Goal: Information Seeking & Learning: Learn about a topic

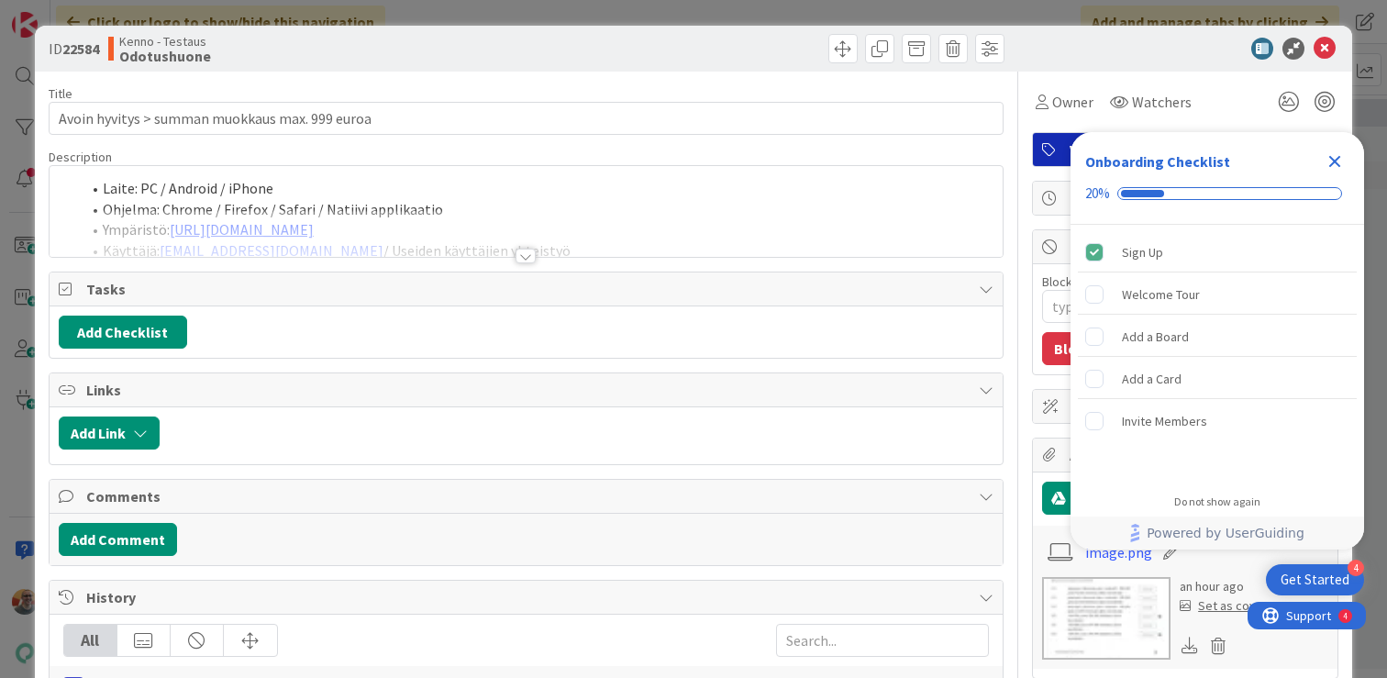
click at [605, 200] on li "Ohjelma: Chrome / Firefox / Safari / Natiivi applikaatio" at bounding box center [537, 209] width 913 height 21
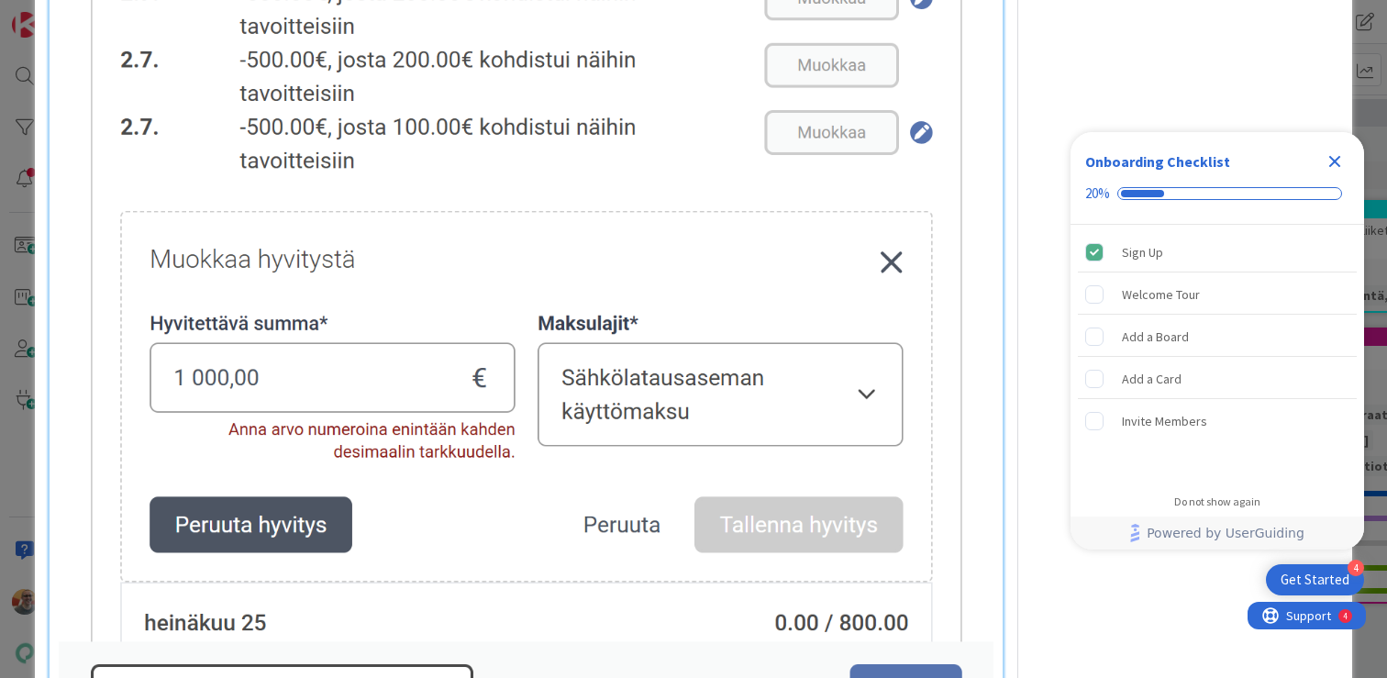
scroll to position [1293, 0]
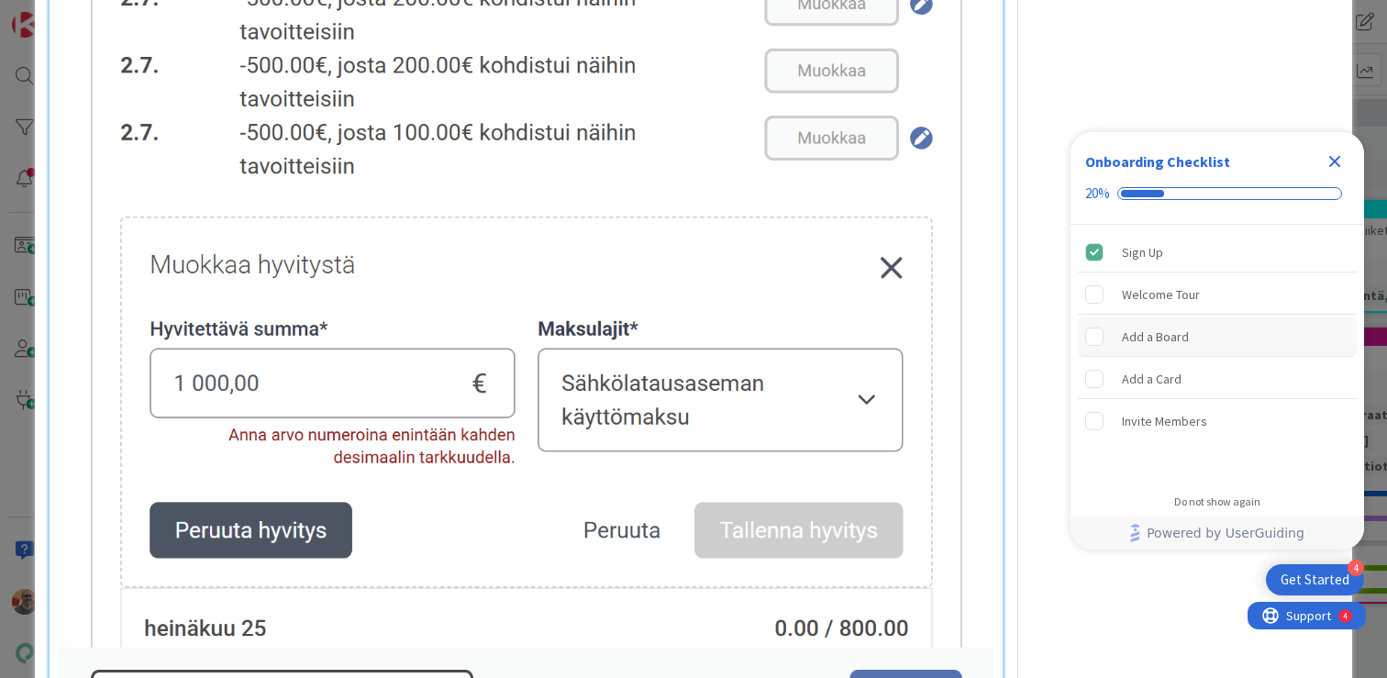
type textarea "x"
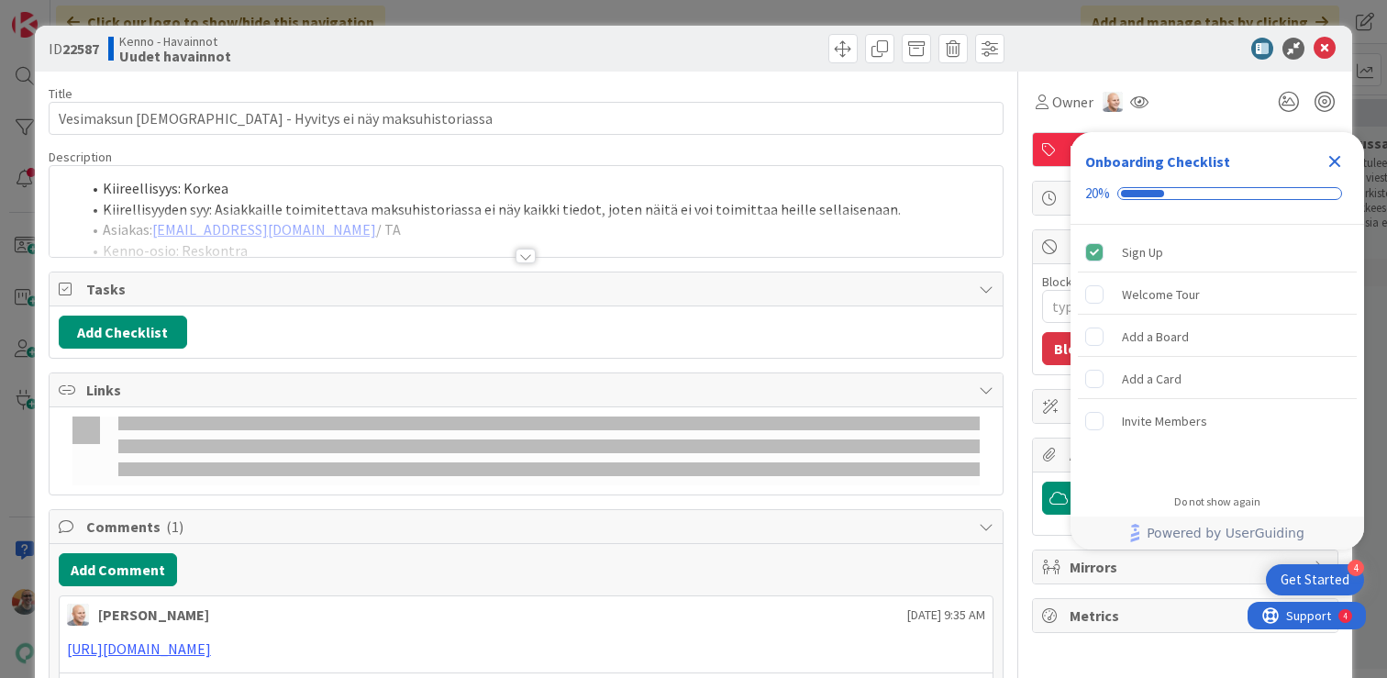
type textarea "x"
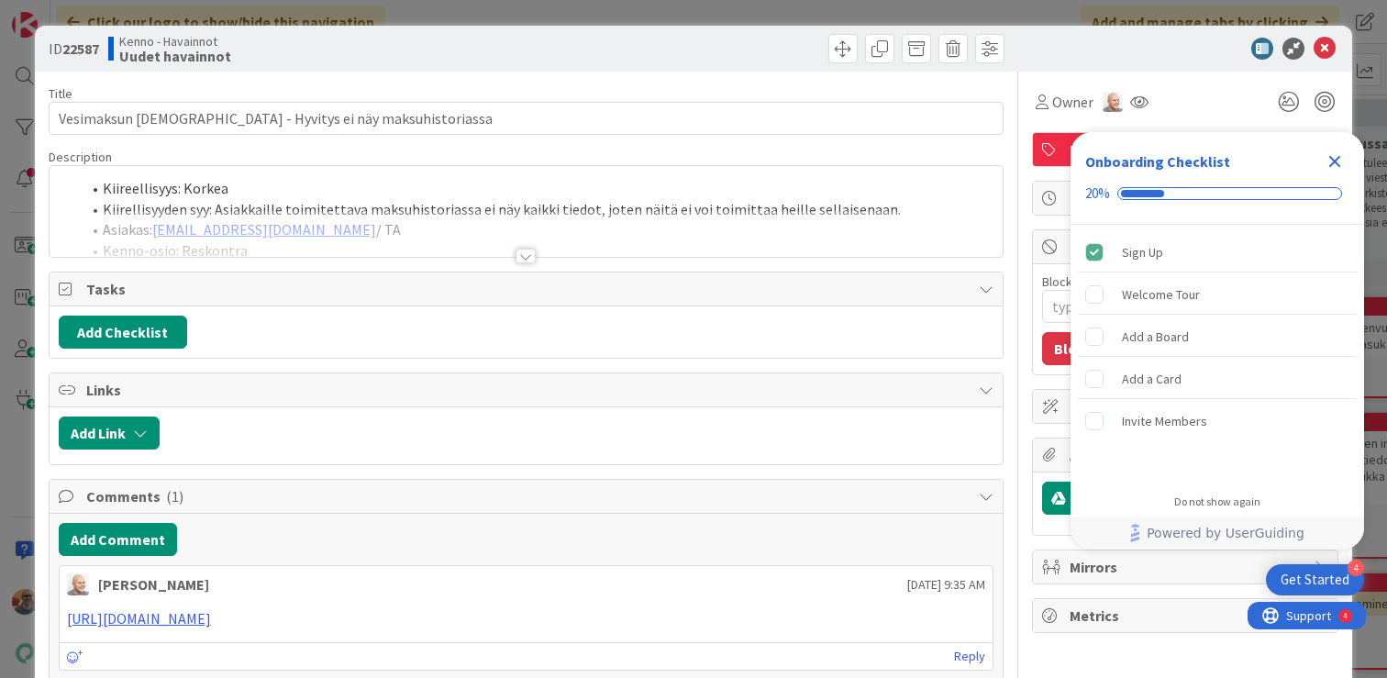
click at [422, 210] on div at bounding box center [526, 233] width 953 height 47
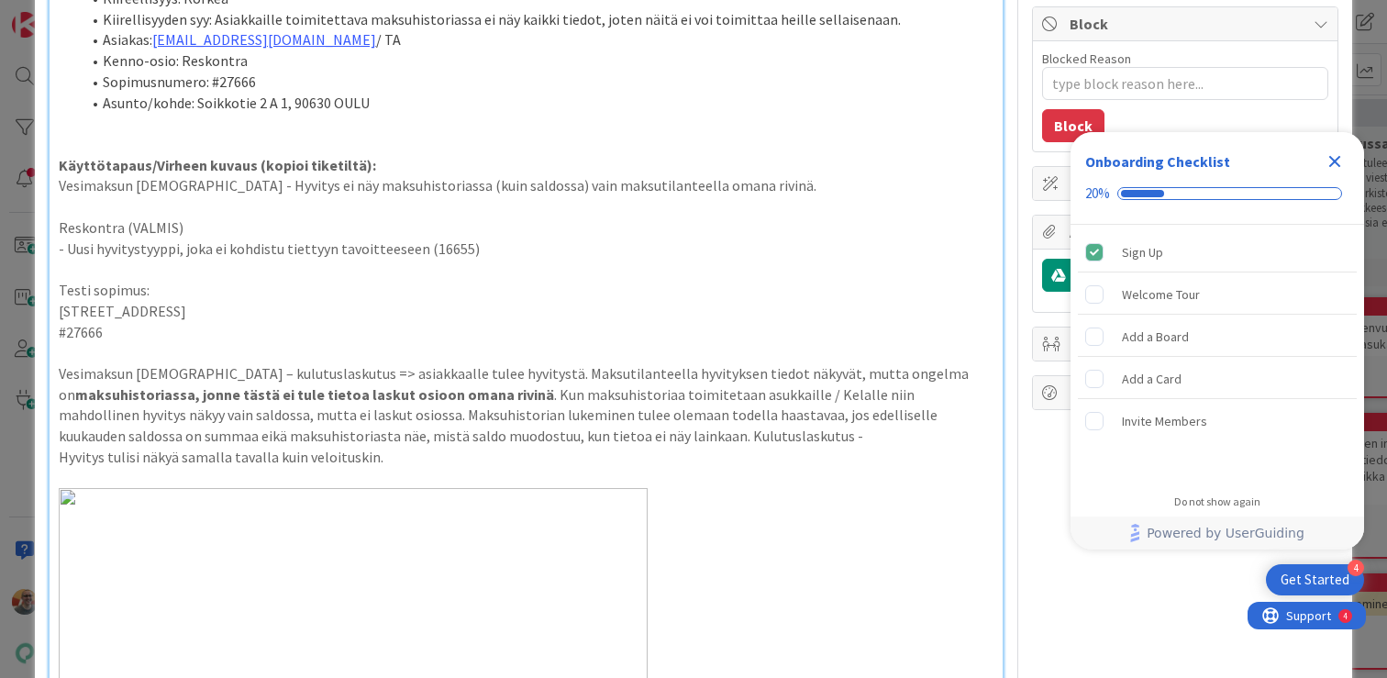
scroll to position [226, 0]
click at [341, 390] on strong "maksuhistoriassa, jonne tästä ei tule tietoa laskut osioon omana rivinä" at bounding box center [314, 391] width 479 height 18
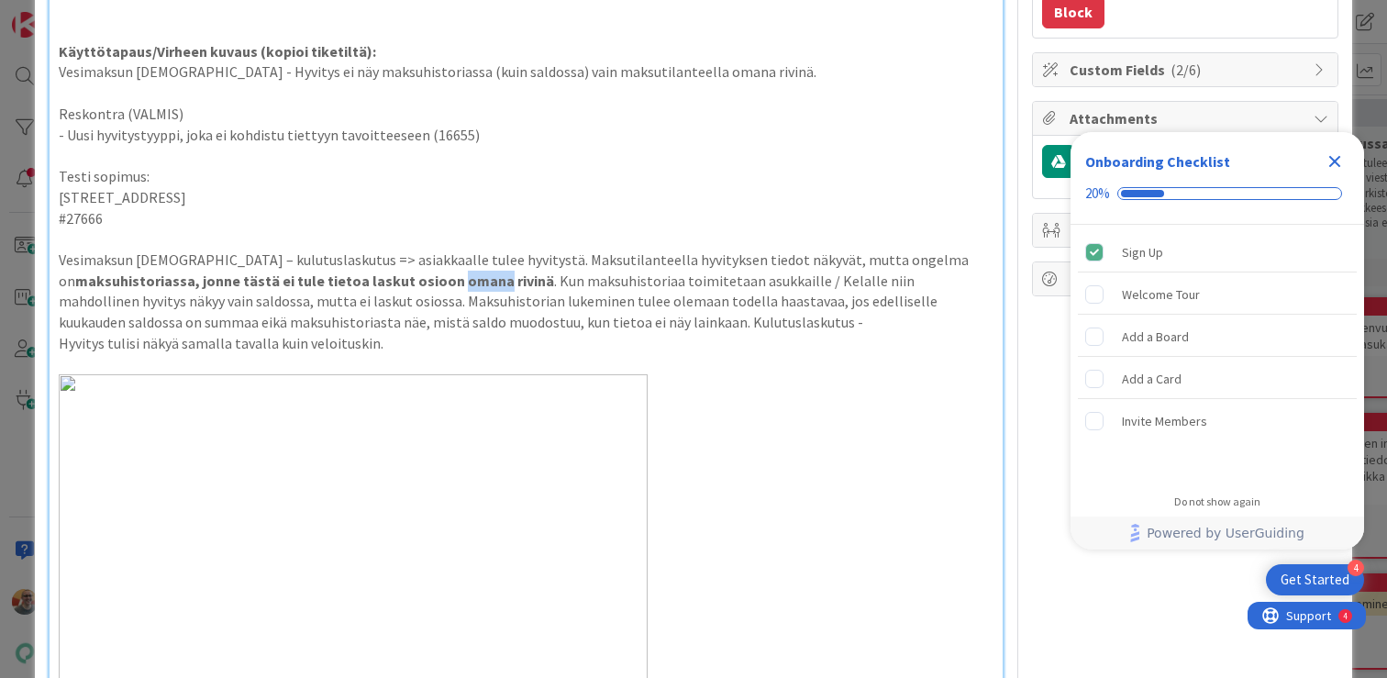
scroll to position [402, 0]
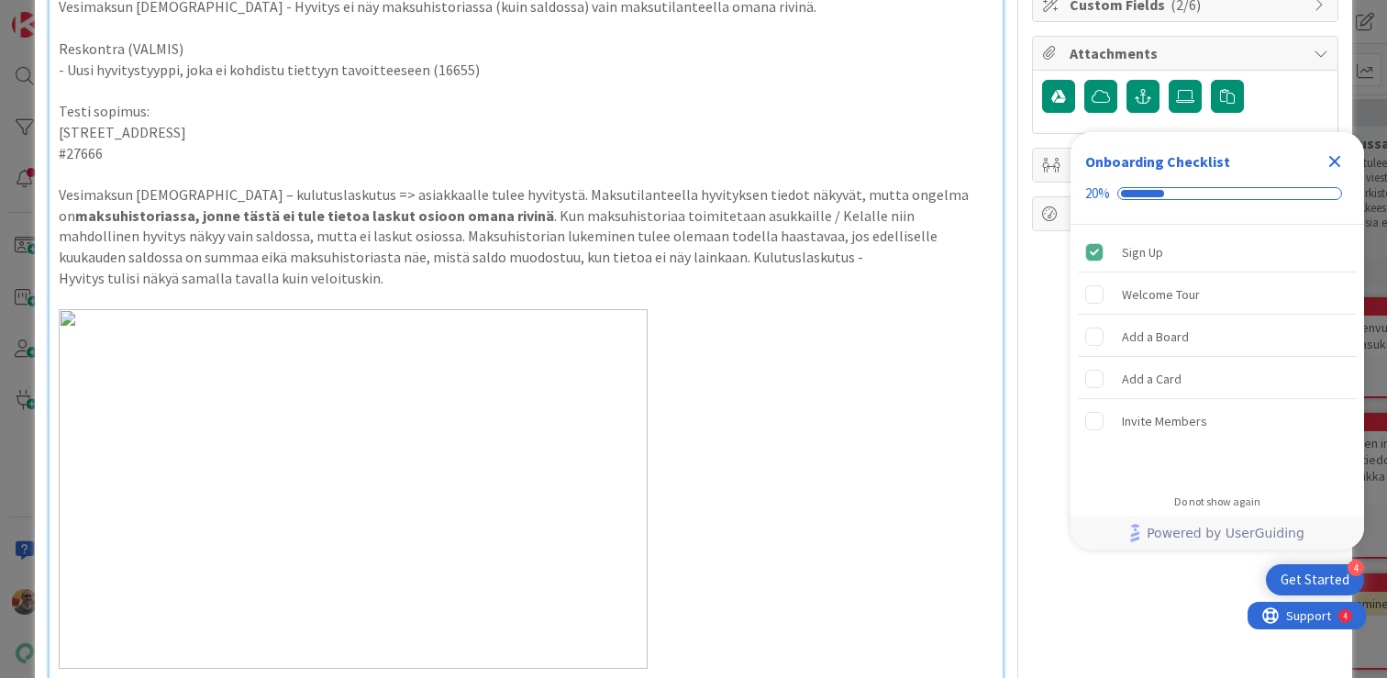
click at [752, 238] on p "Vesimaksun tasaus – kulutuslaskutus => asiakkaalle tulee hyvitystä. Maksutilant…" at bounding box center [526, 225] width 935 height 83
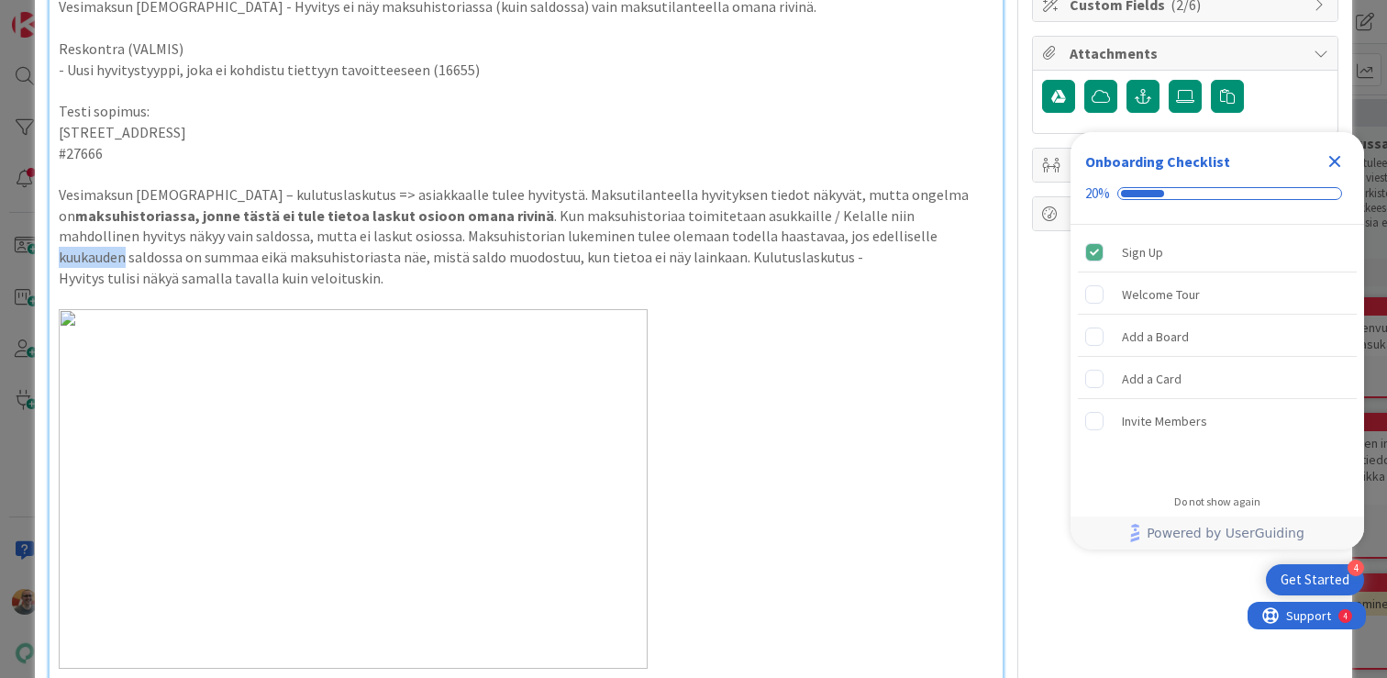
click at [752, 238] on p "Vesimaksun tasaus – kulutuslaskutus => asiakkaalle tulee hyvitystä. Maksutilant…" at bounding box center [526, 225] width 935 height 83
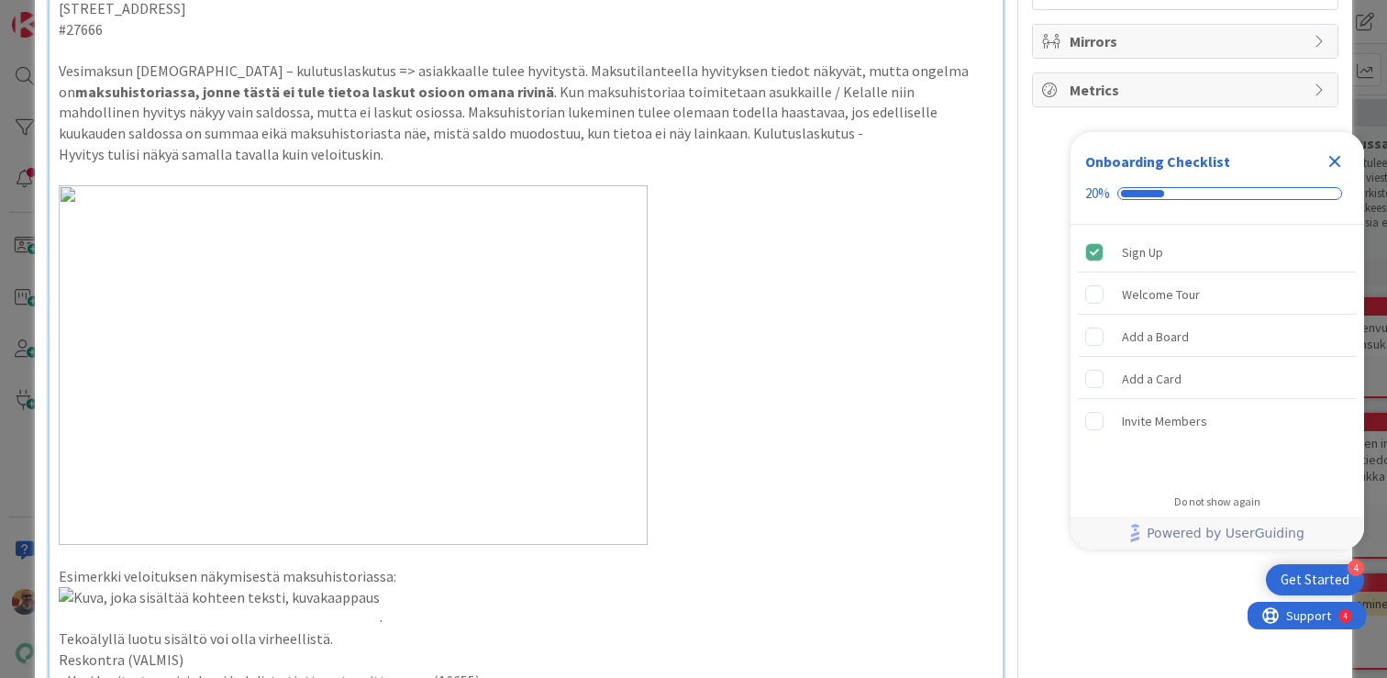
scroll to position [0, 0]
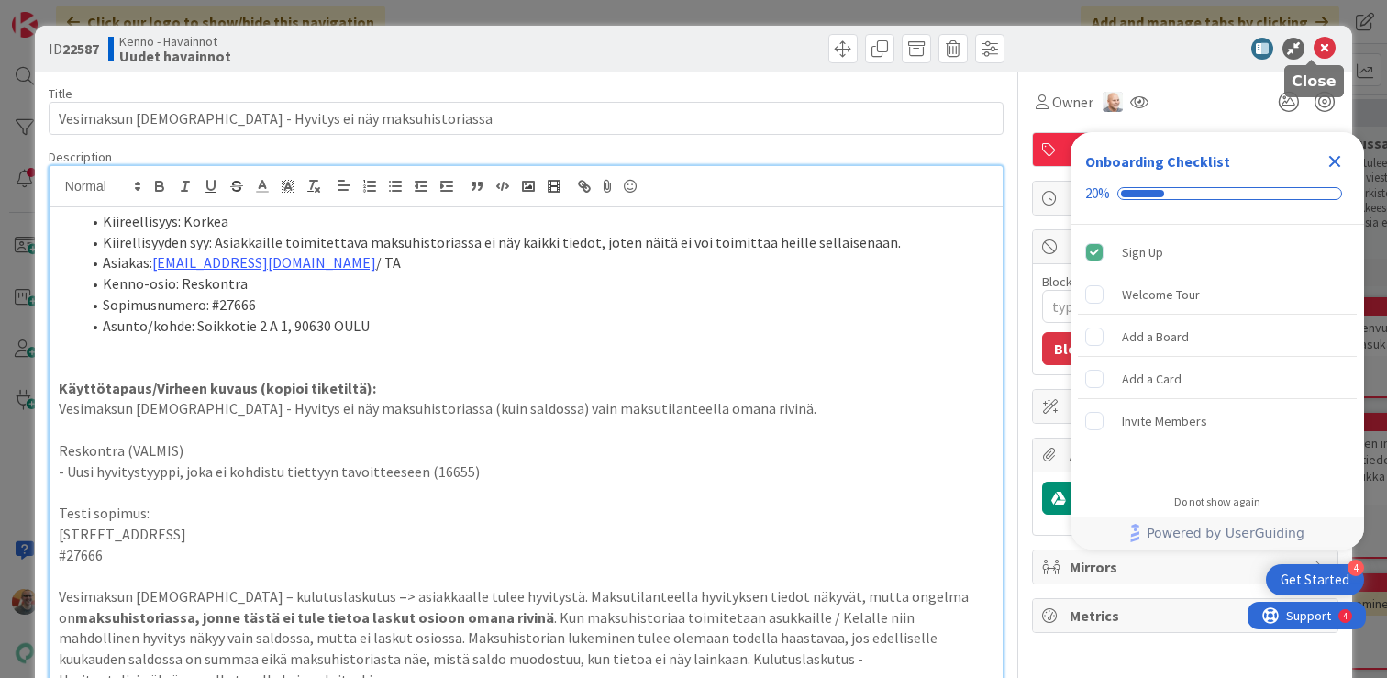
click at [1313, 52] on icon at bounding box center [1324, 49] width 22 height 22
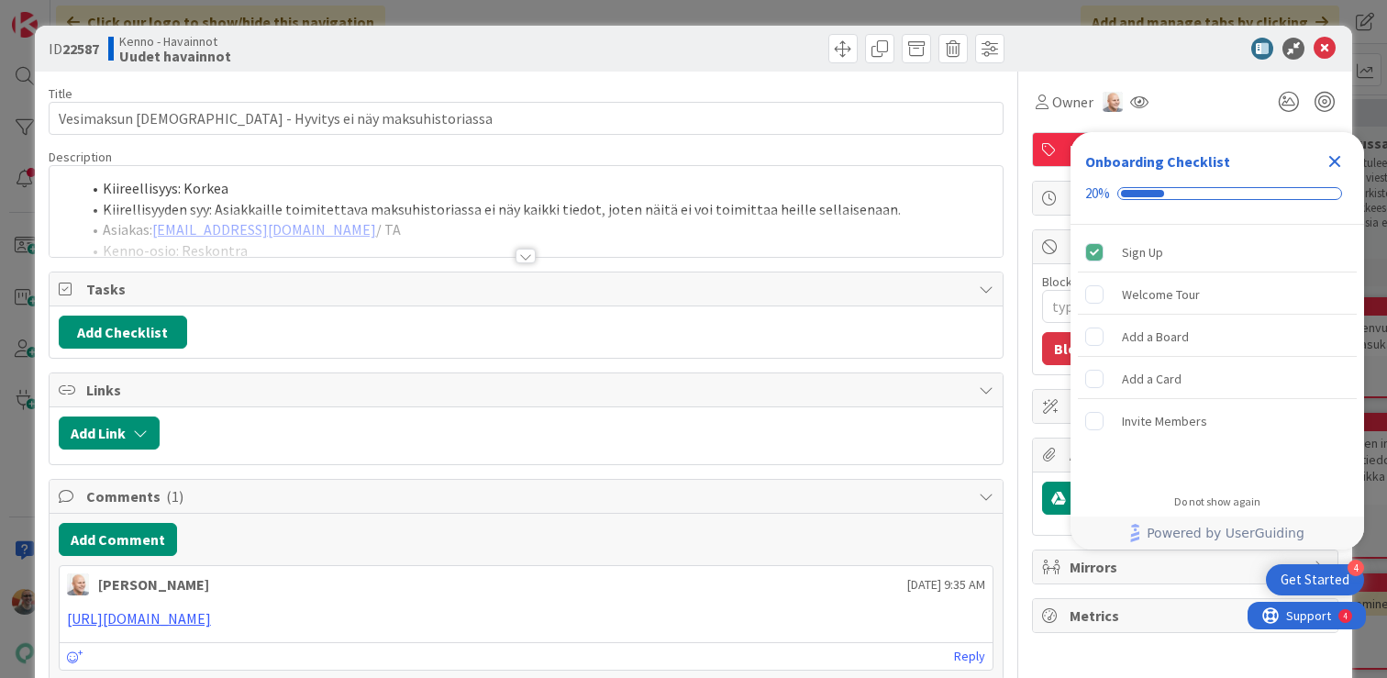
click at [1336, 165] on icon "Close Checklist" at bounding box center [1335, 162] width 12 height 12
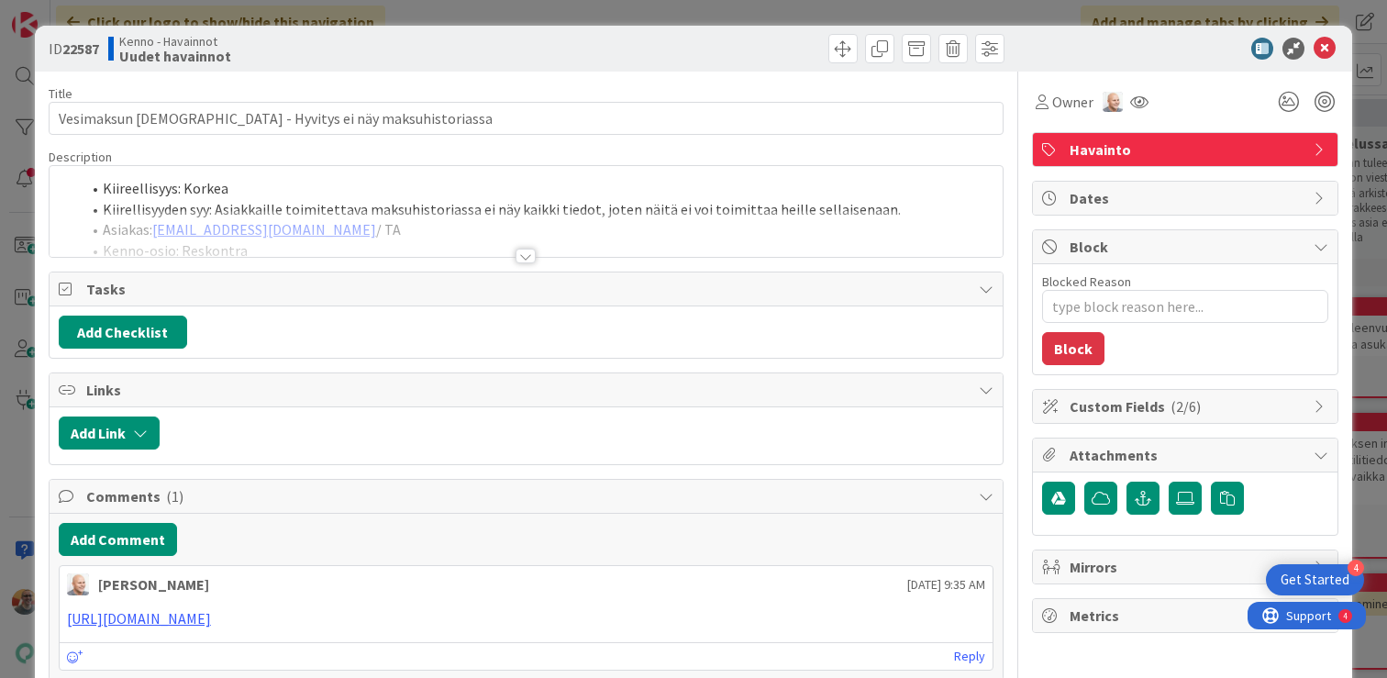
click at [481, 211] on div at bounding box center [526, 233] width 953 height 47
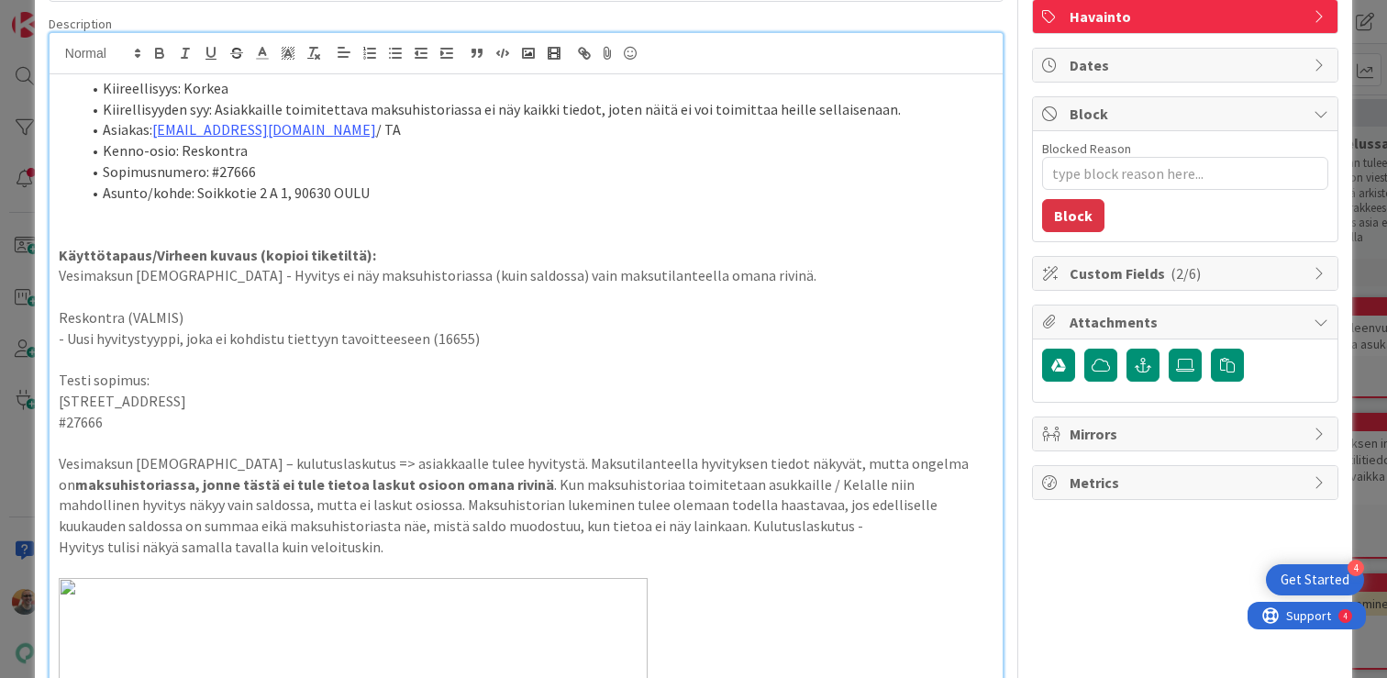
scroll to position [12, 0]
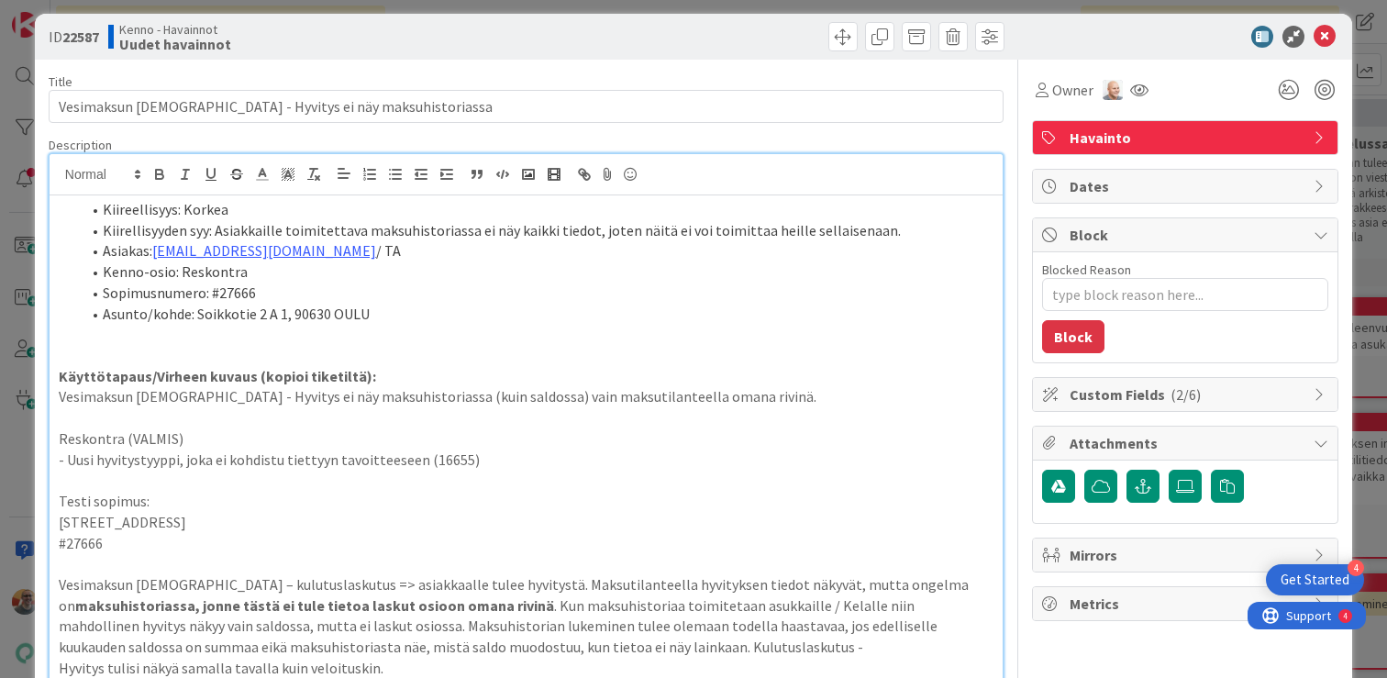
type textarea "x"
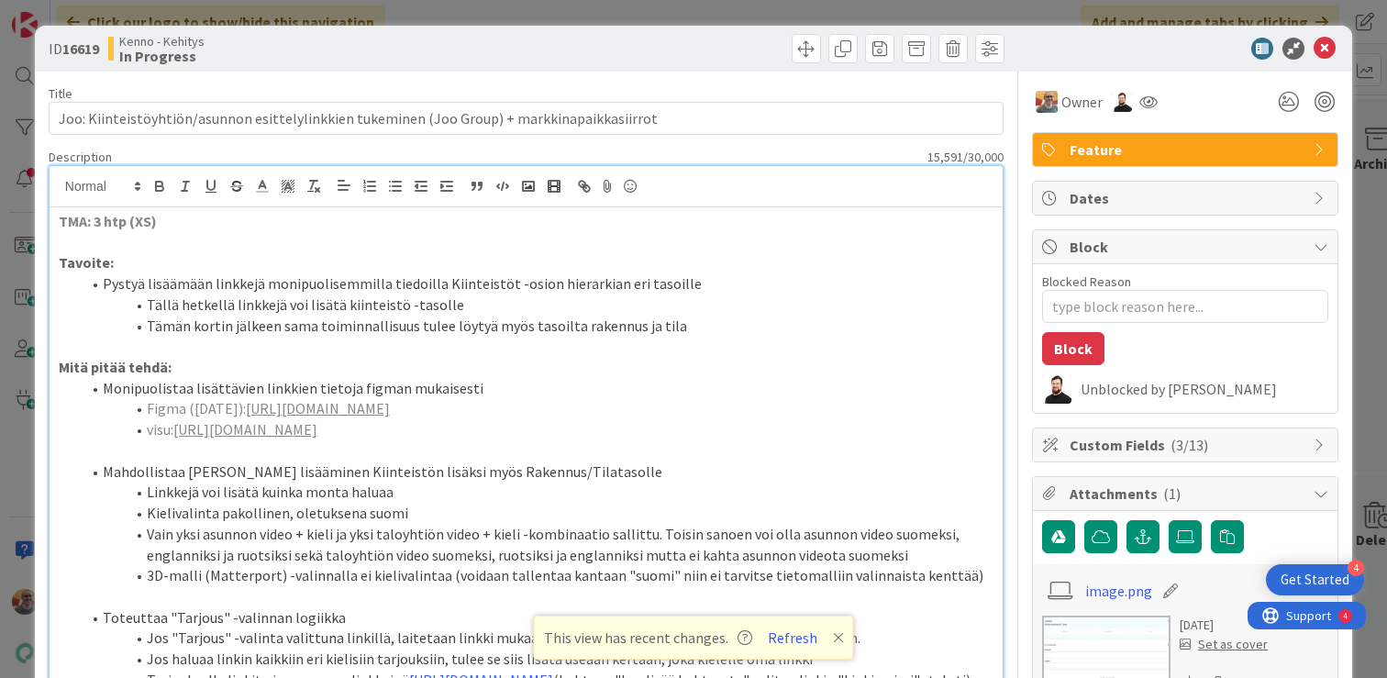
type textarea "x"
click at [1324, 47] on icon at bounding box center [1324, 49] width 22 height 22
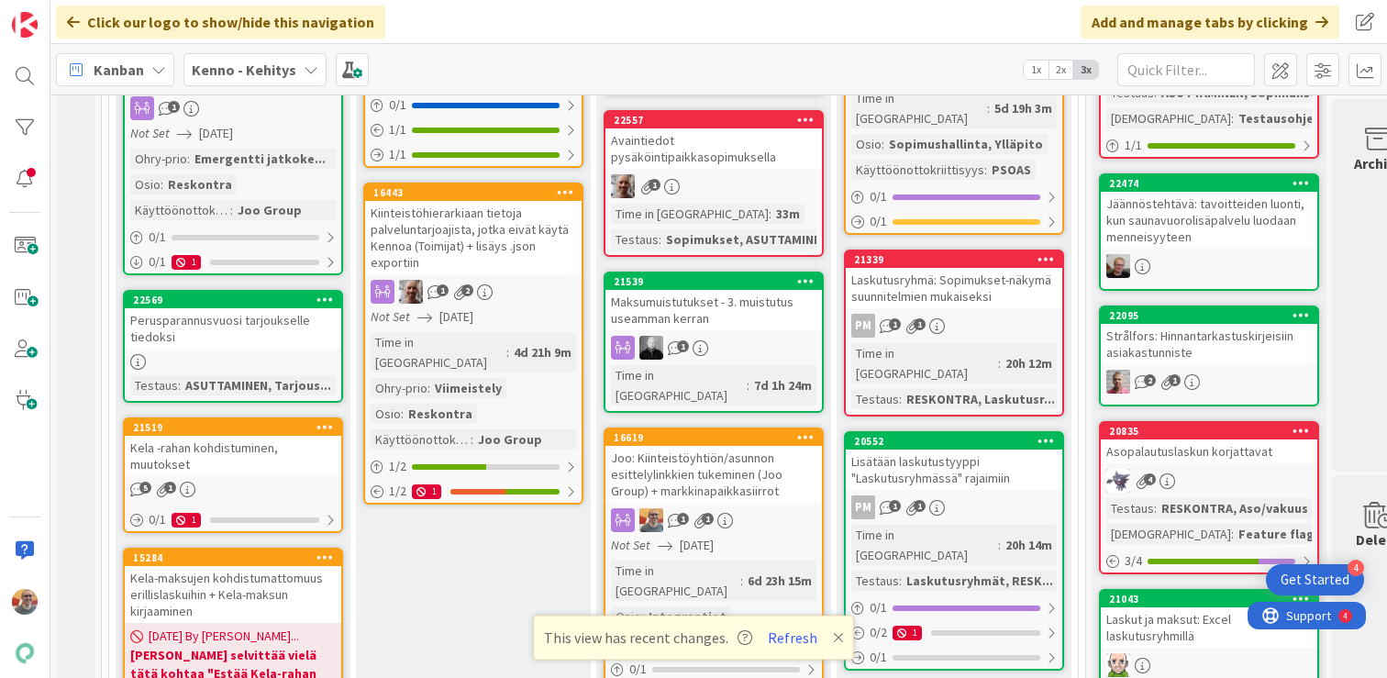
scroll to position [557, 0]
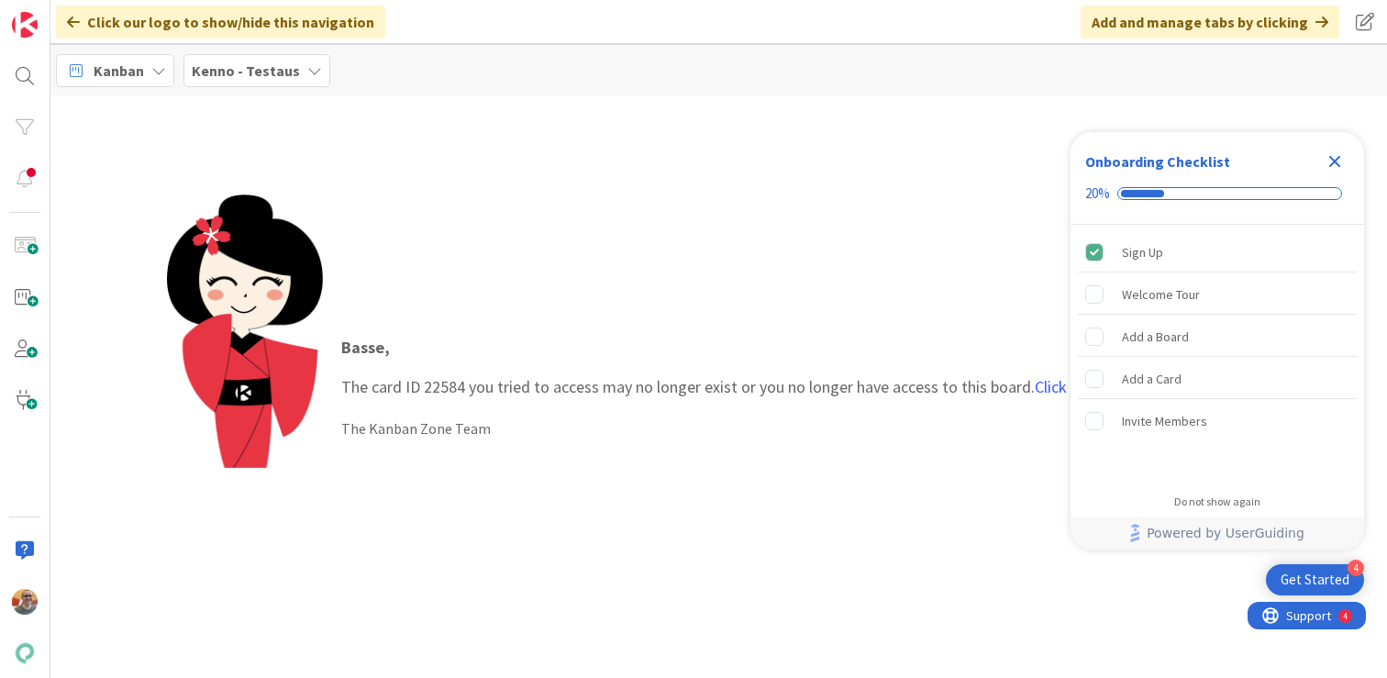
click at [1338, 161] on icon "Close Checklist" at bounding box center [1335, 161] width 22 height 22
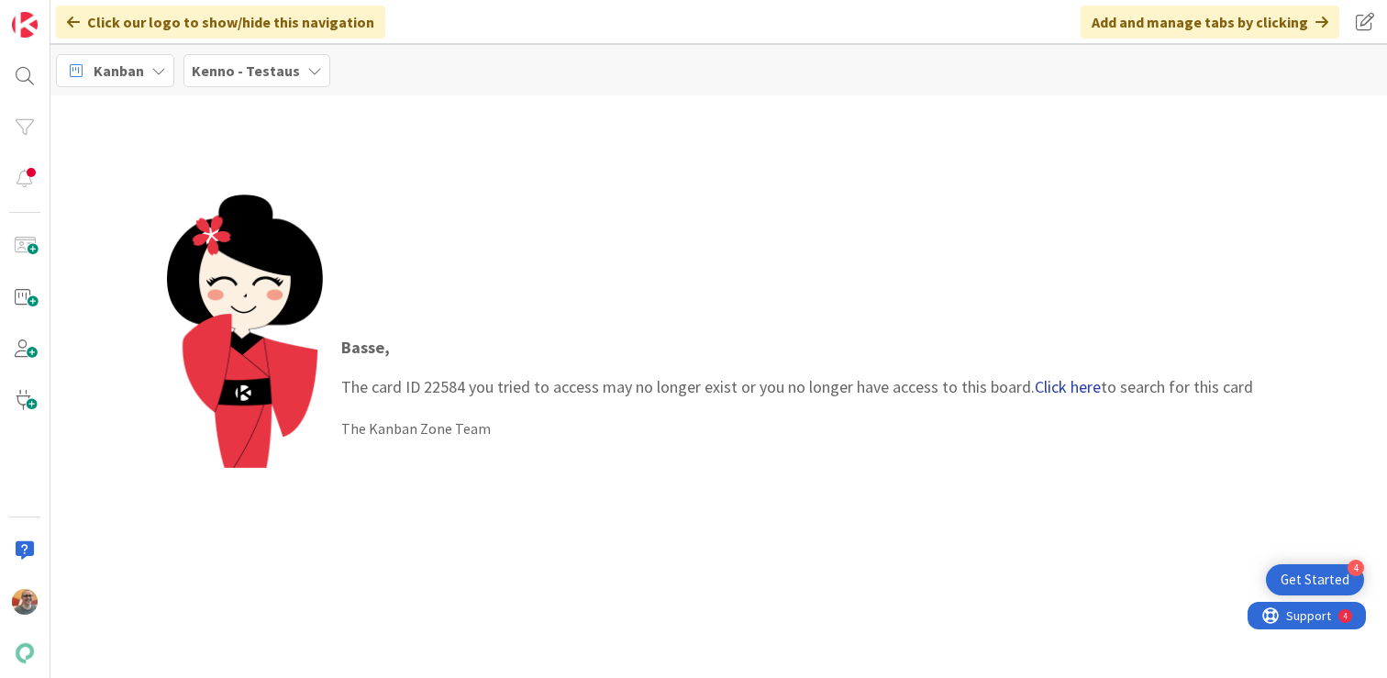
click at [1082, 383] on link "Click here" at bounding box center [1068, 386] width 66 height 21
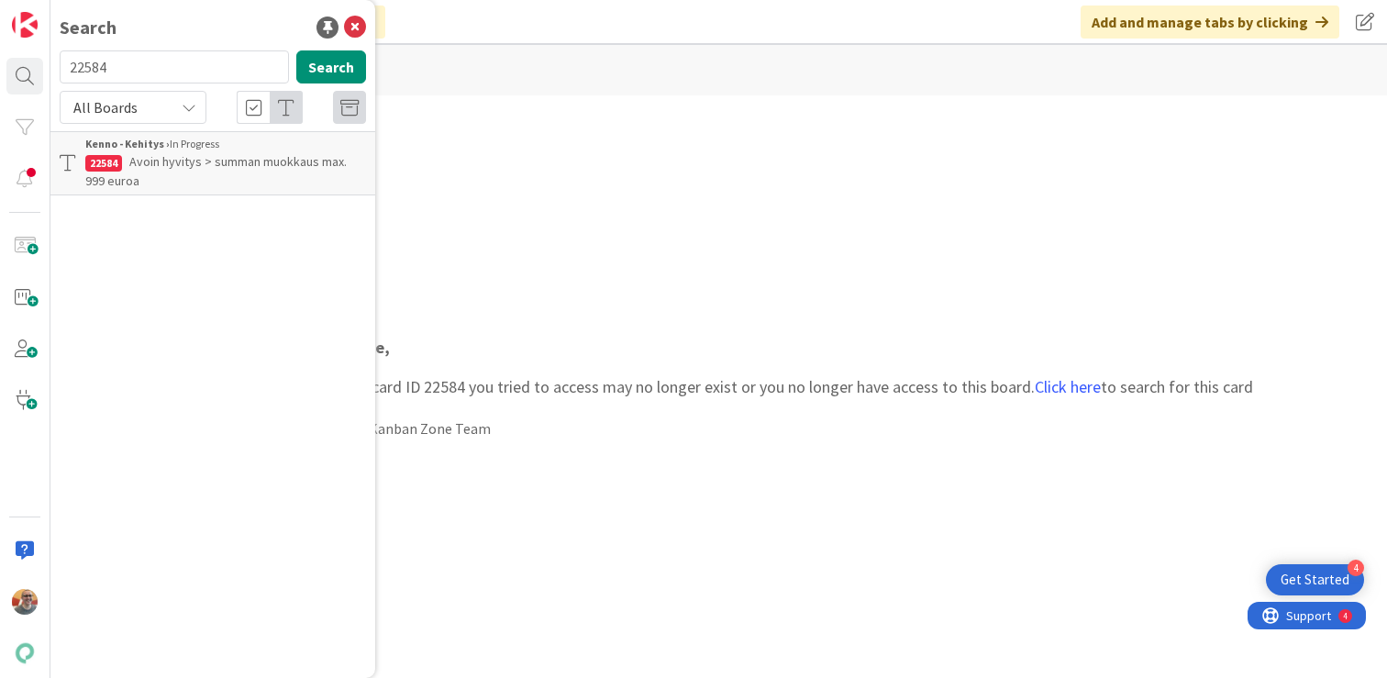
click at [275, 174] on p "Avoin hyvitys > summan muokkaus max. 999 euroa" at bounding box center [225, 171] width 281 height 39
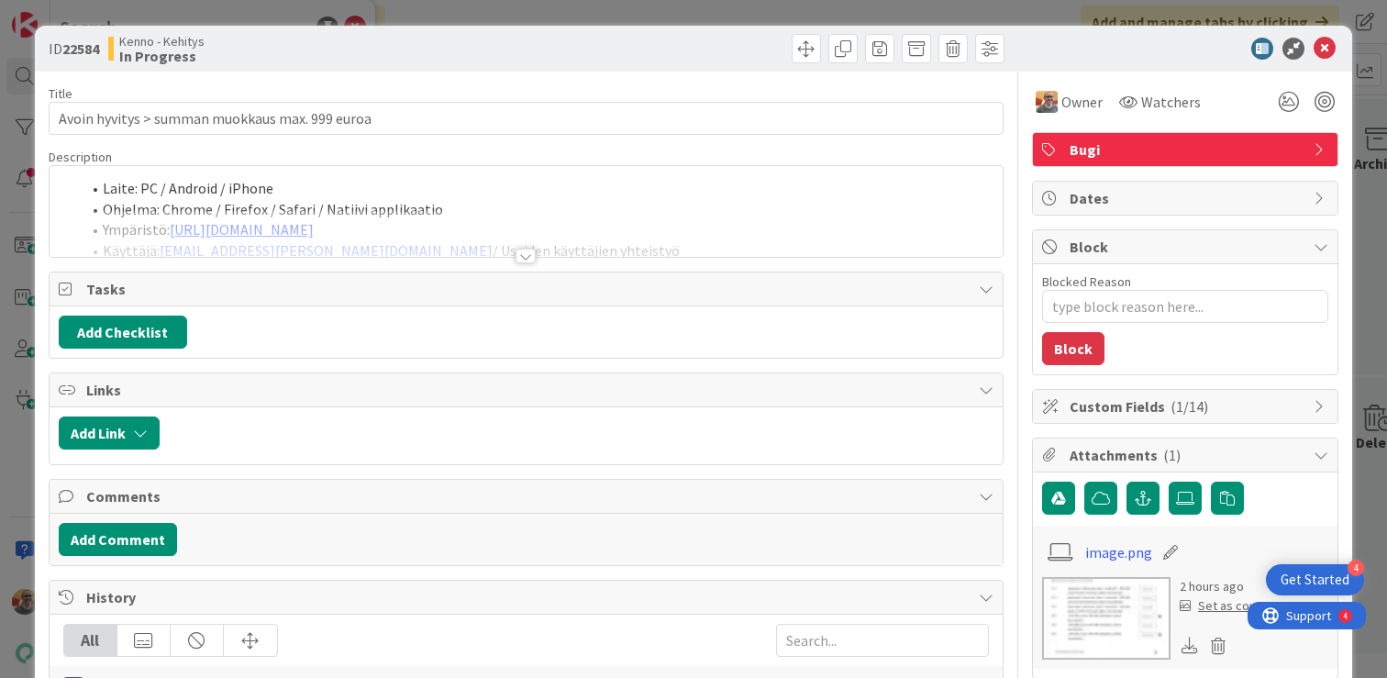
click at [504, 205] on div "Laite: PC / Android / iPhone Ohjelma: Chrome / Firefox / Safari / Natiivi appli…" at bounding box center [526, 211] width 953 height 91
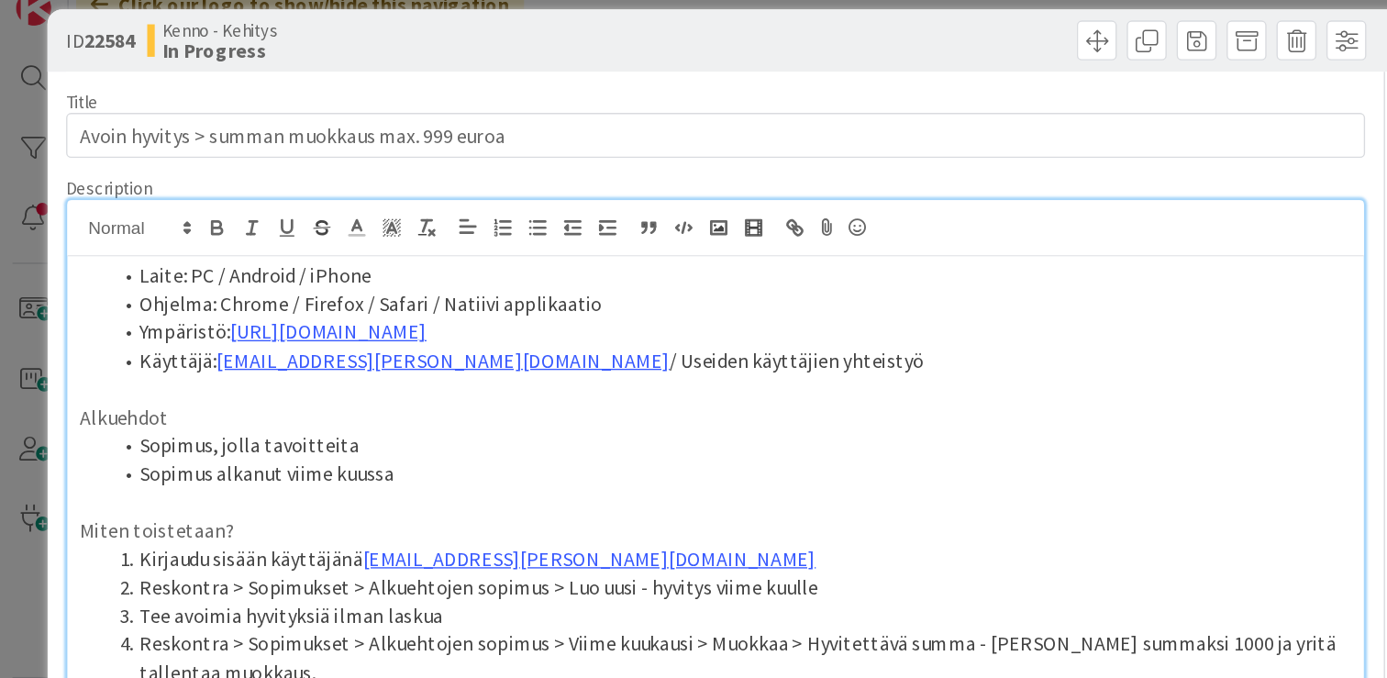
type textarea "x"
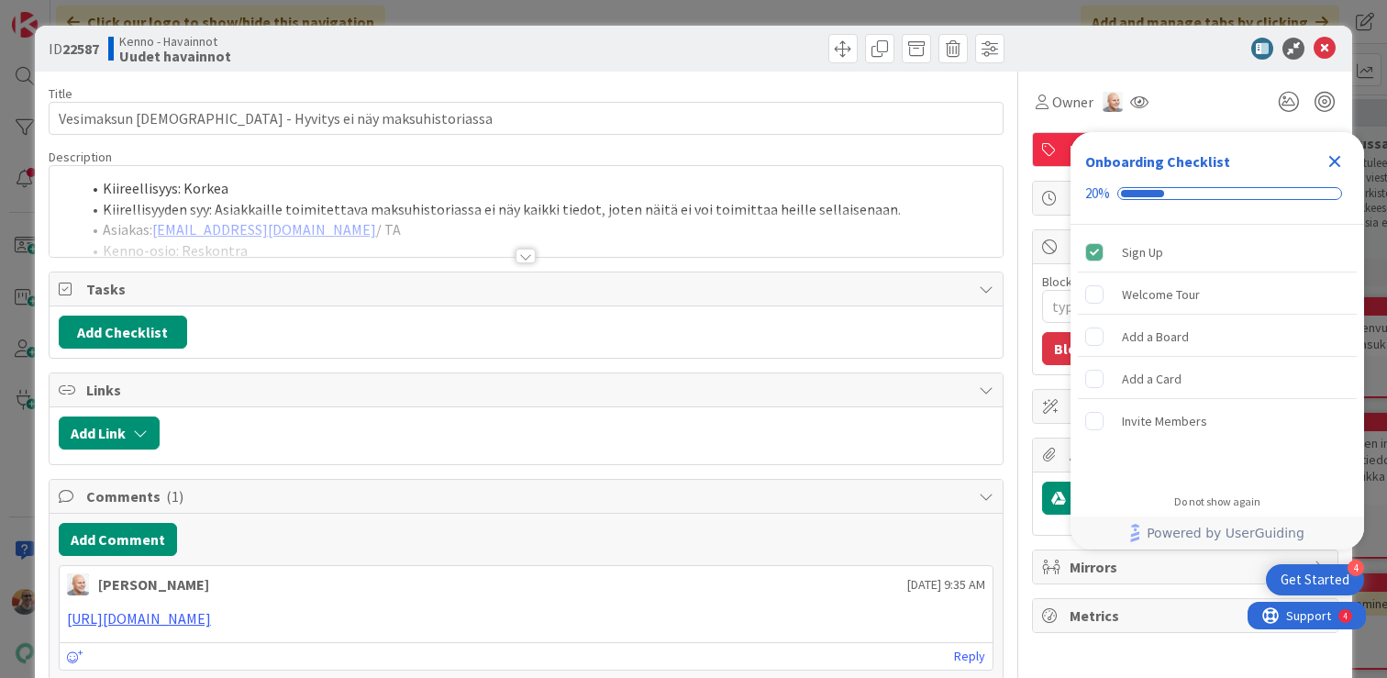
type textarea "x"
click at [443, 201] on li "Kiirellisyyden syy: Asiakkaille toimitettava maksuhistoriassa ei näy kaikki tie…" at bounding box center [537, 209] width 913 height 21
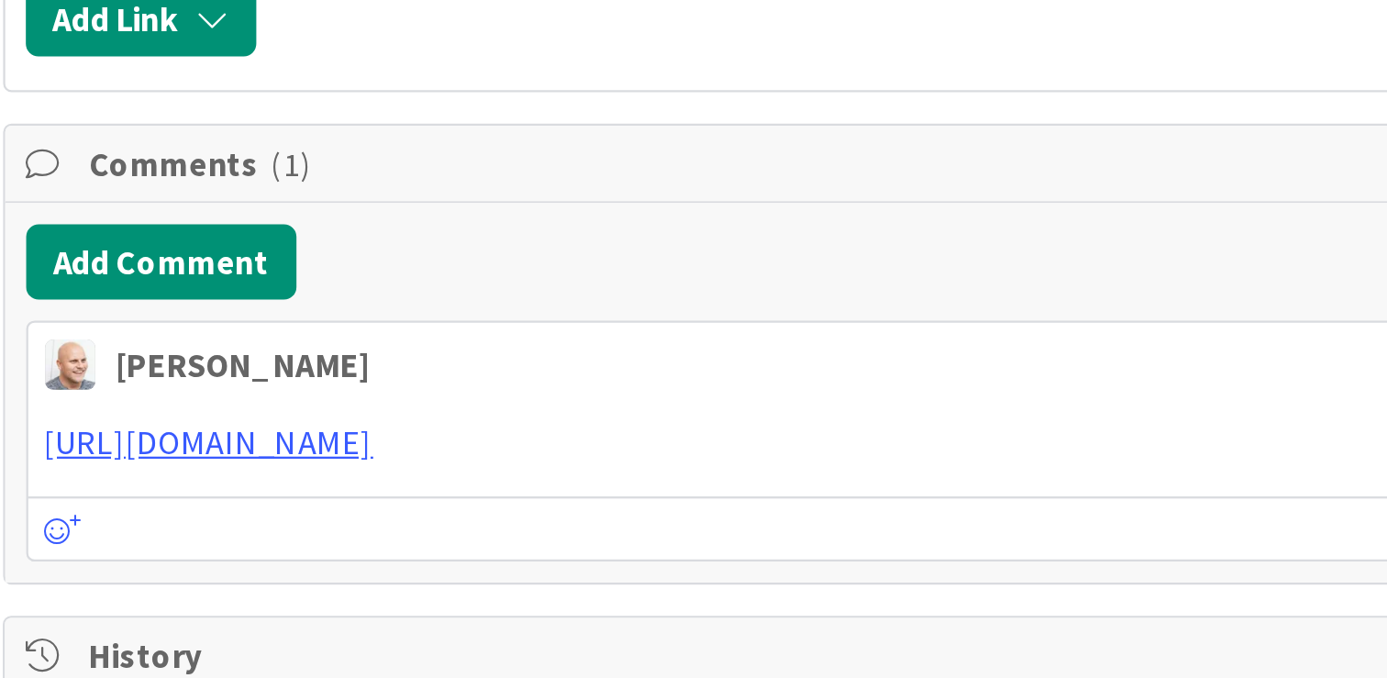
scroll to position [1845, 0]
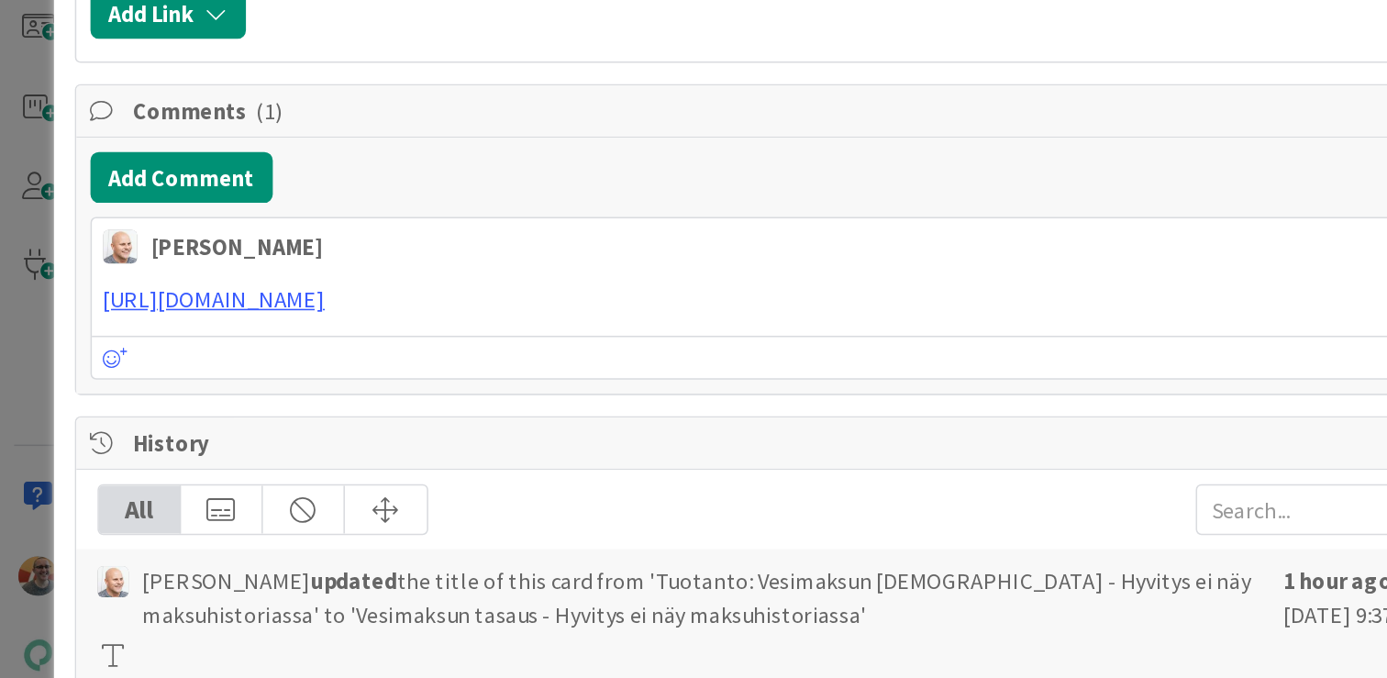
scroll to position [1857, 0]
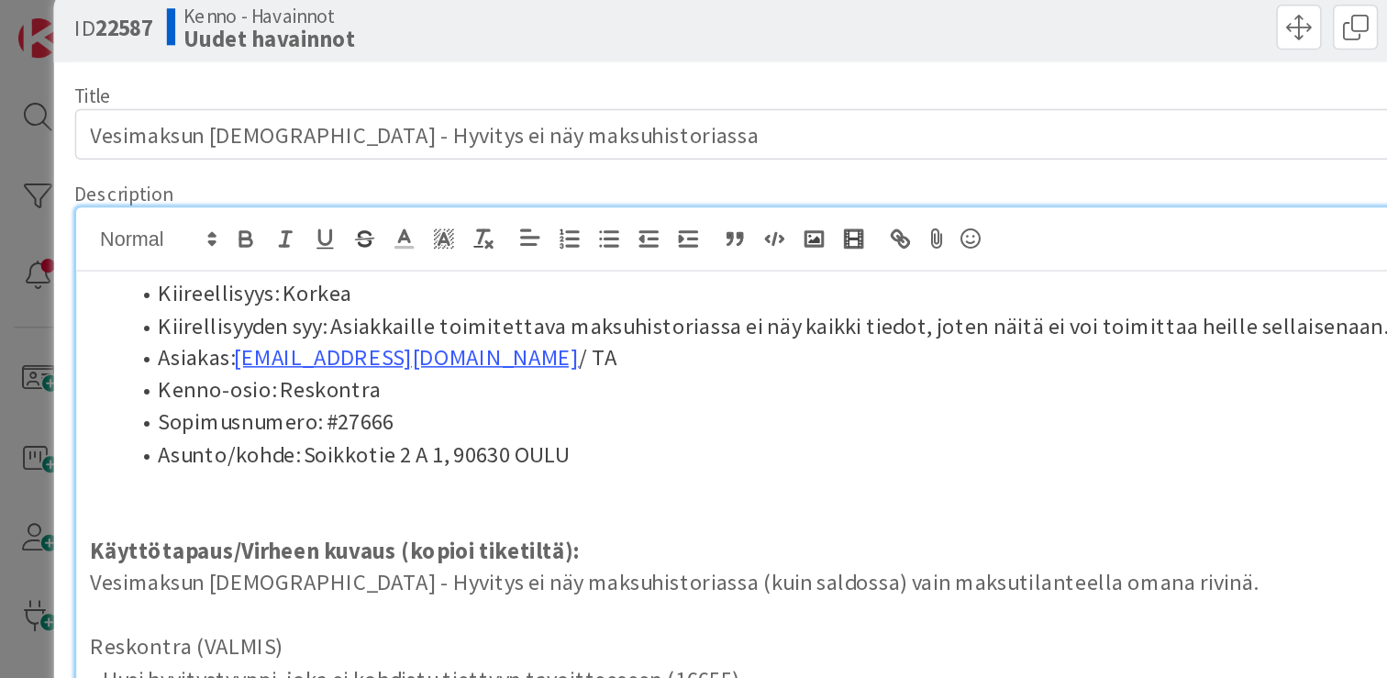
scroll to position [32, 0]
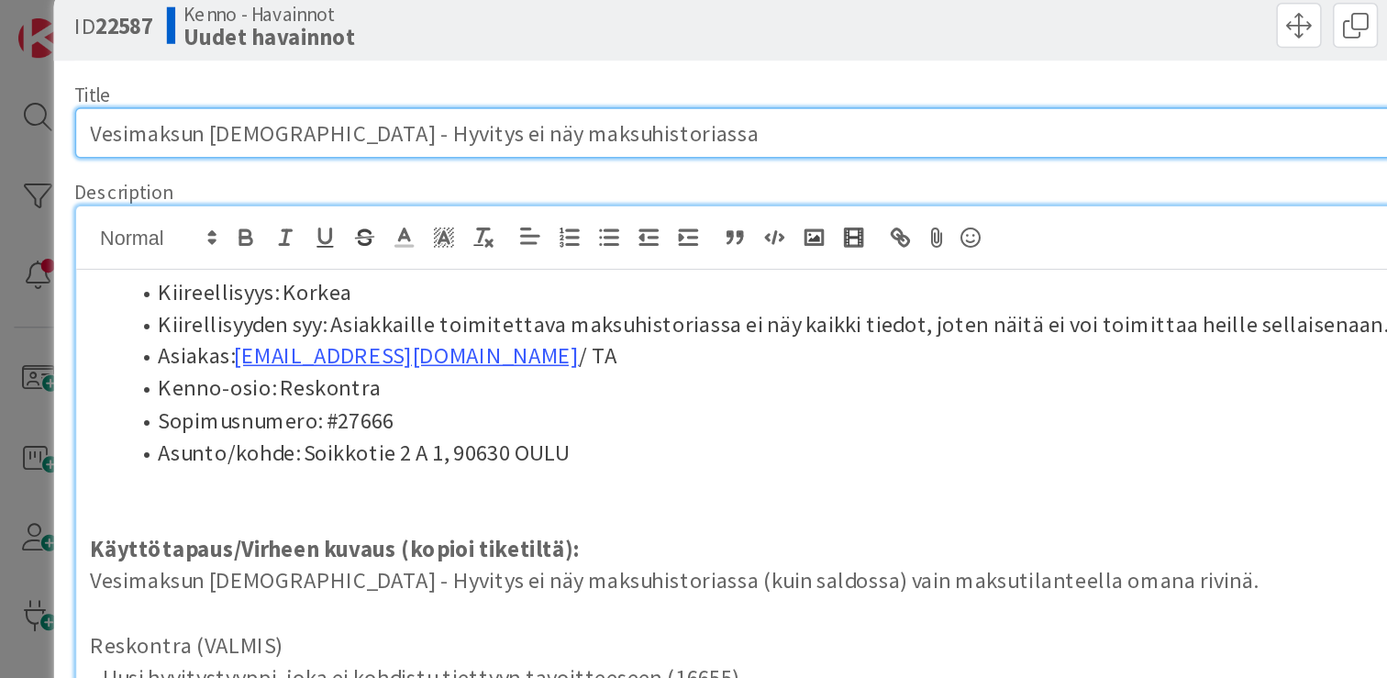
click at [388, 86] on input "Vesimaksun [DEMOGRAPHIC_DATA] - Hyvitys ei näy maksuhistoriassa" at bounding box center [526, 86] width 955 height 33
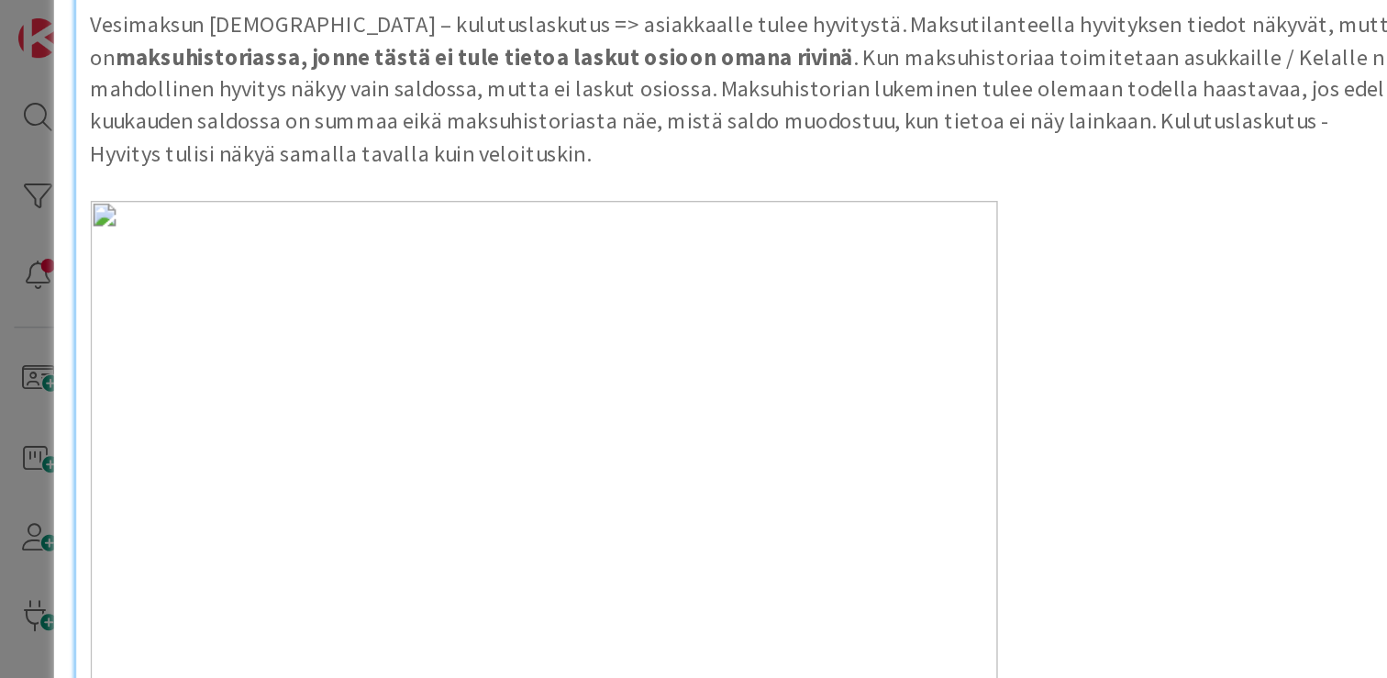
scroll to position [586, 0]
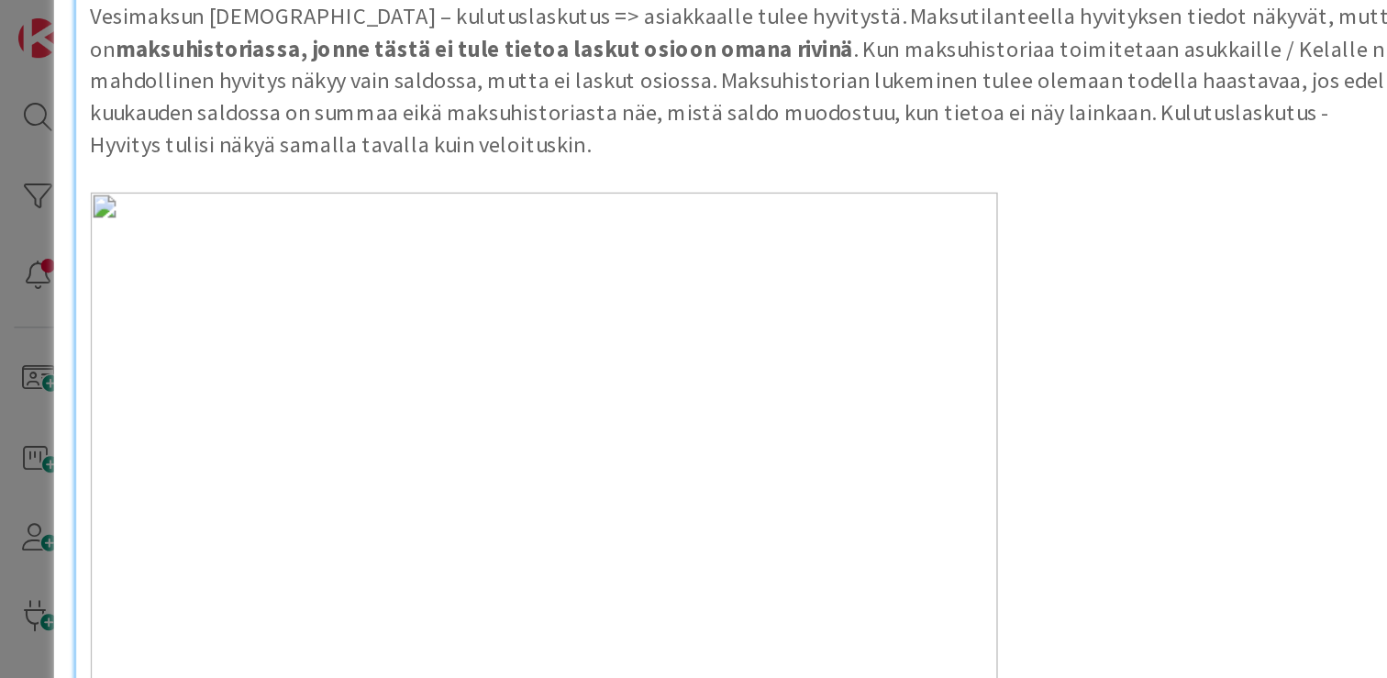
click at [355, 93] on p "Hyvitys tulisi näkyä samalla tavalla kuin veloituskin." at bounding box center [526, 93] width 935 height 21
click at [358, 89] on p "Hyvitys tulisi näkyä samalla tavalla kuin veloituskin." at bounding box center [526, 93] width 935 height 21
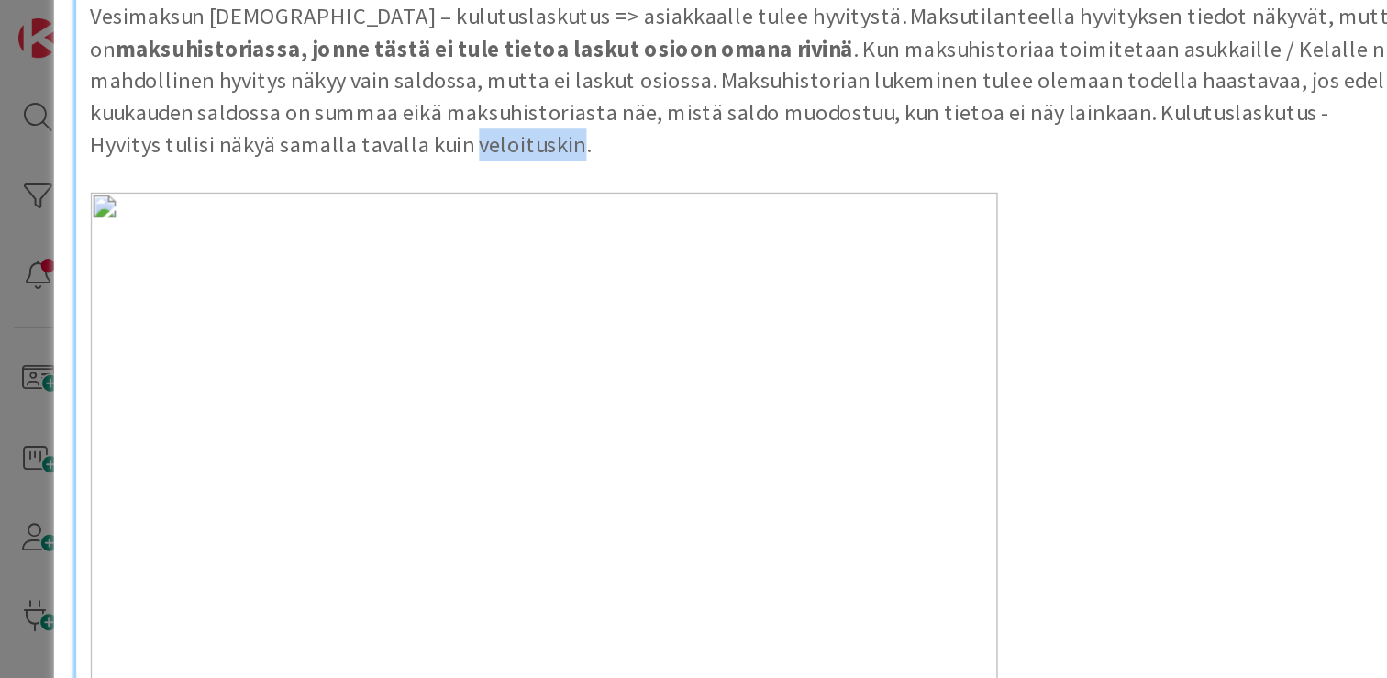
click at [358, 89] on p "Hyvitys tulisi näkyä samalla tavalla kuin veloituskin." at bounding box center [526, 93] width 935 height 21
click at [341, 93] on p "Hyvitys tulisi näkyä samalla tavalla kuin veloituskin." at bounding box center [526, 93] width 935 height 21
click at [360, 92] on p "Hyvitys tulisi näkyä samalla tavalla kuin veloituskin." at bounding box center [526, 93] width 935 height 21
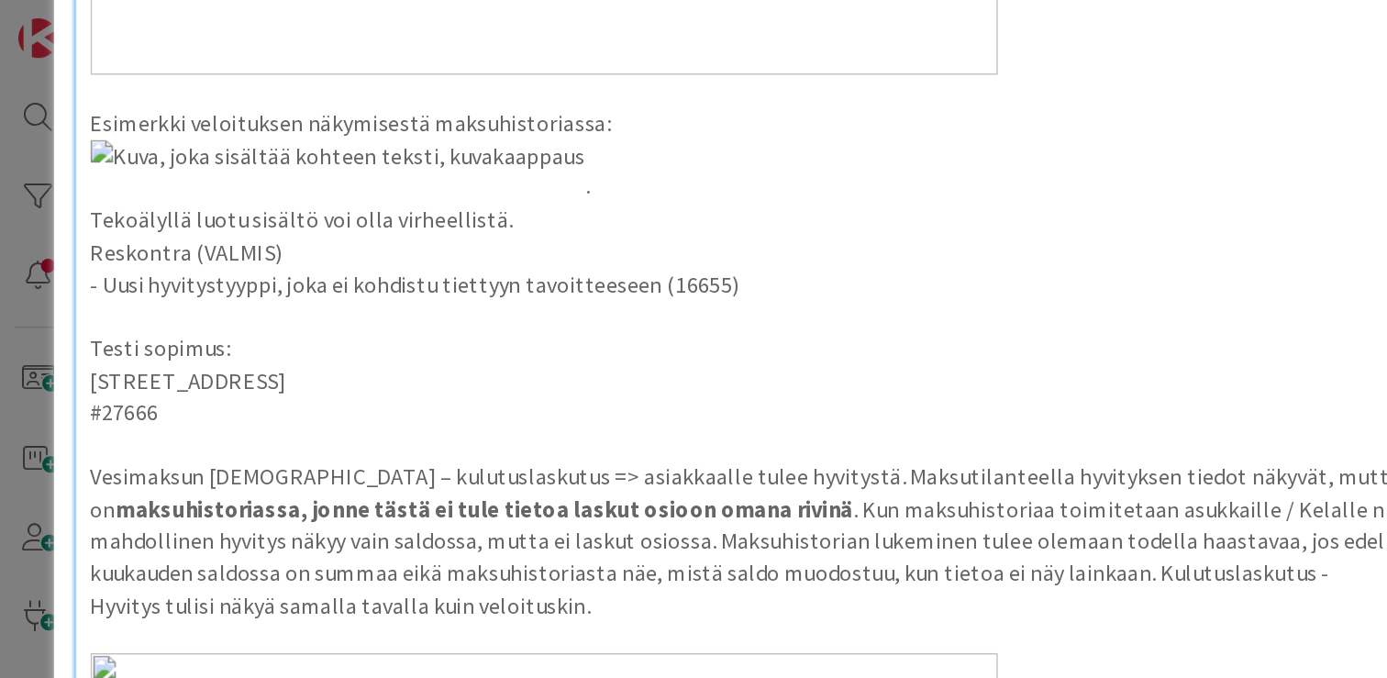
scroll to position [1025, 0]
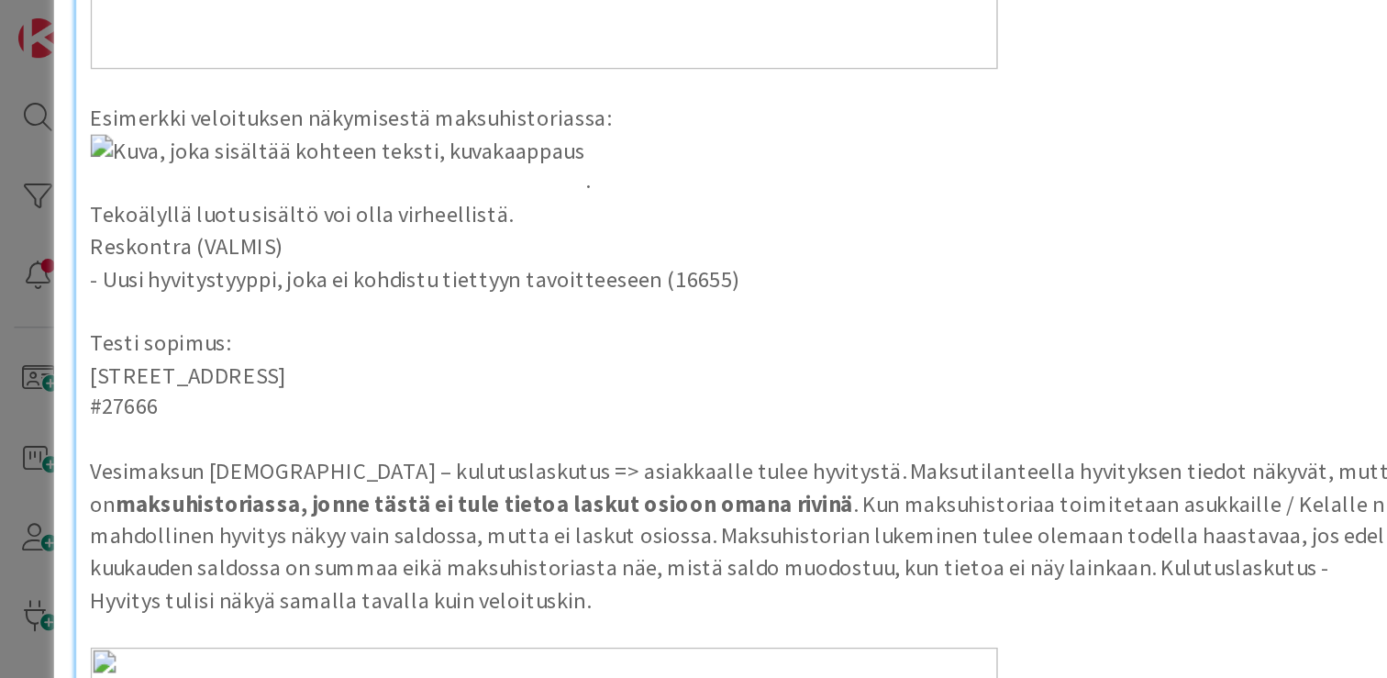
click at [345, 76] on p "Esimerkki veloituksen näkymisestä maksuhistoriassa:" at bounding box center [526, 76] width 935 height 21
